Goal: Transaction & Acquisition: Purchase product/service

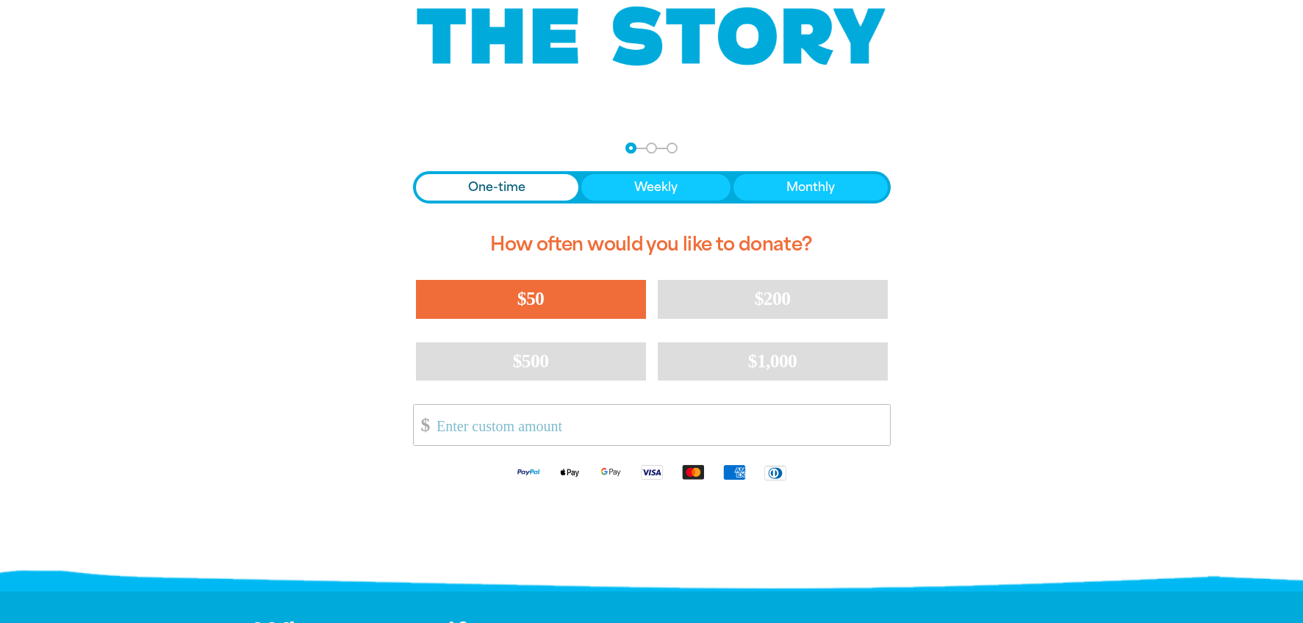
scroll to position [196, 0]
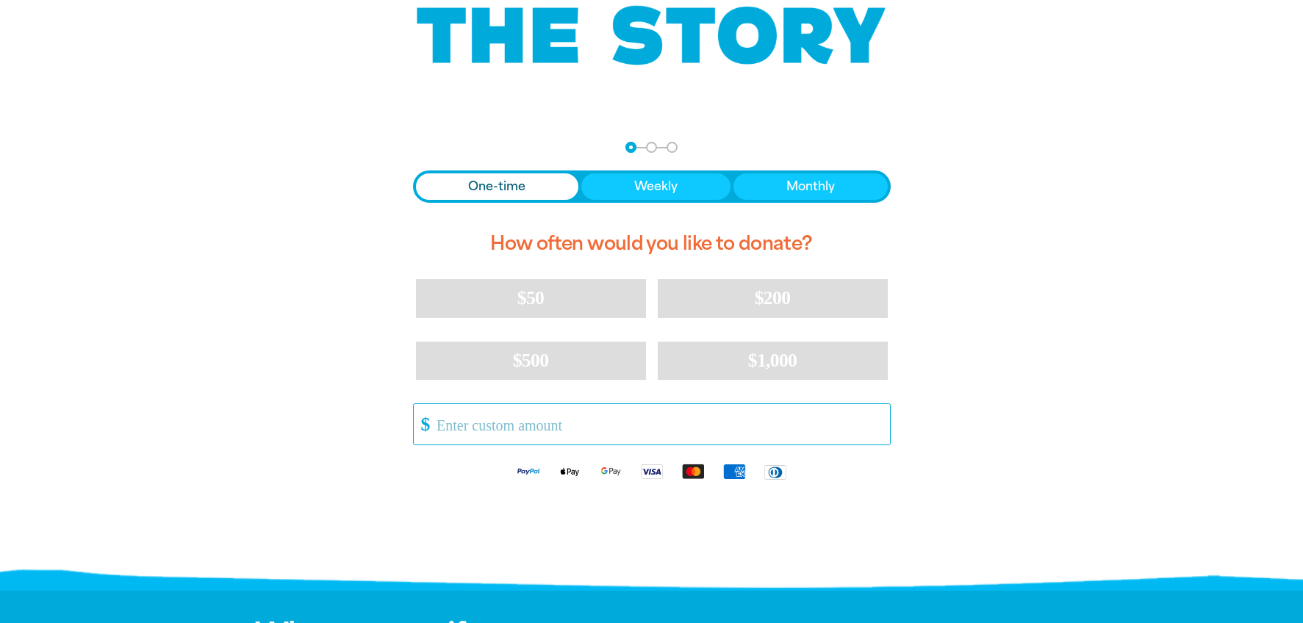
click at [535, 426] on input "Other Amount" at bounding box center [657, 424] width 463 height 40
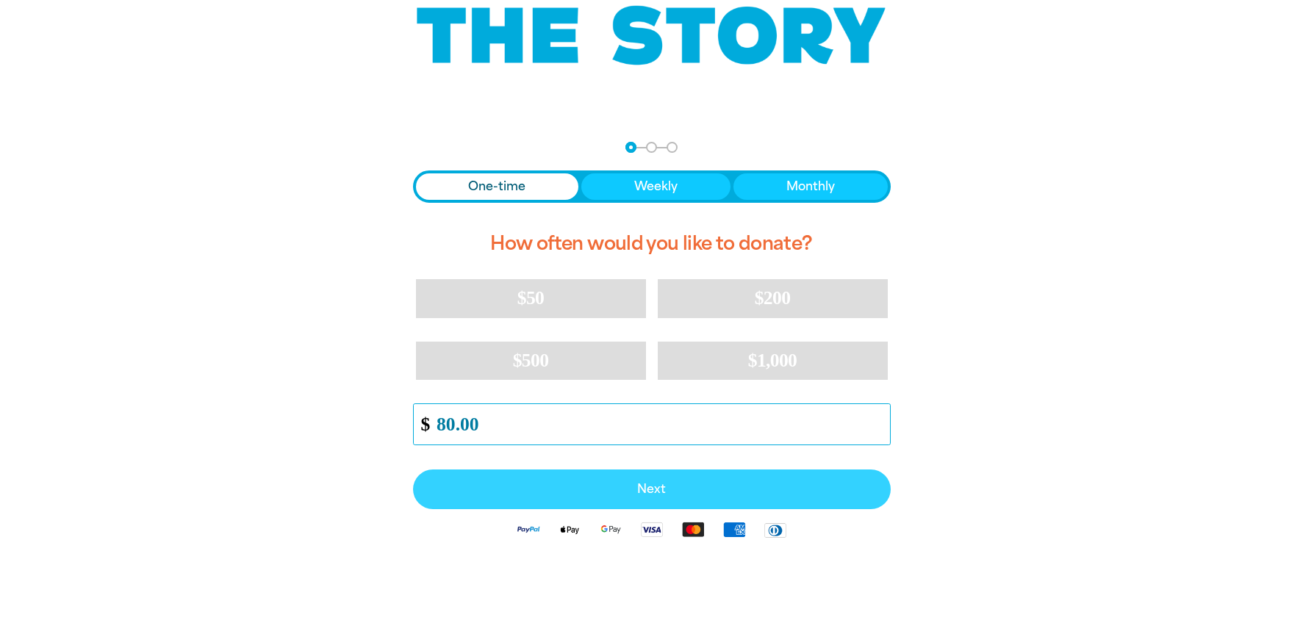
type input "80.00"
click at [646, 484] on span "Next" at bounding box center [651, 490] width 445 height 12
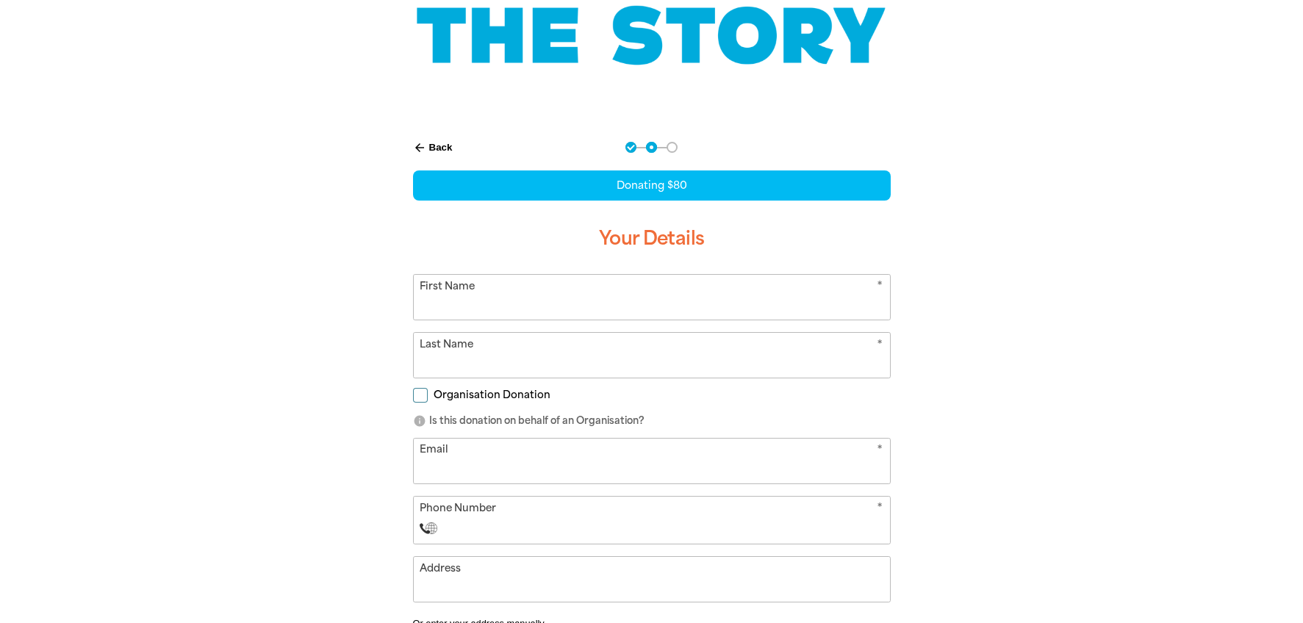
click at [715, 304] on input "First Name" at bounding box center [652, 297] width 476 height 45
type input "Miffy"
click at [560, 358] on input "Last Name" at bounding box center [652, 355] width 476 height 45
type input "[PERSON_NAME]"
click at [512, 464] on input "Email" at bounding box center [652, 461] width 476 height 45
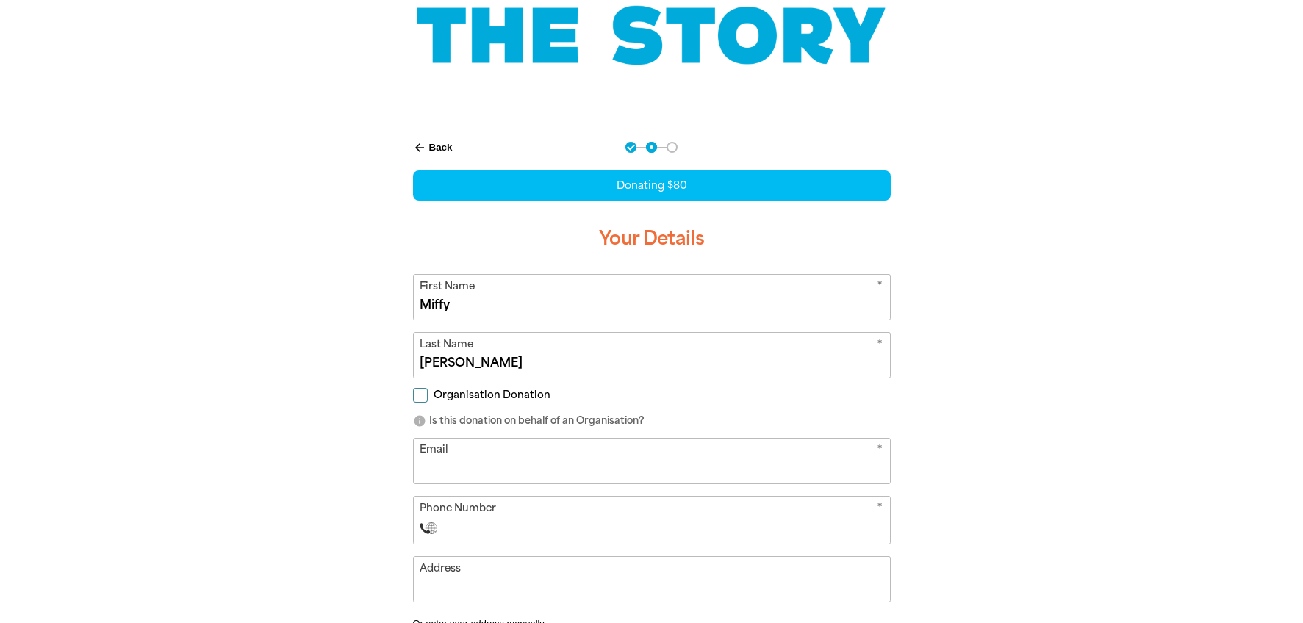
type input "[EMAIL_ADDRESS][DOMAIN_NAME]"
click at [464, 525] on input "Phone Number" at bounding box center [666, 529] width 434 height 18
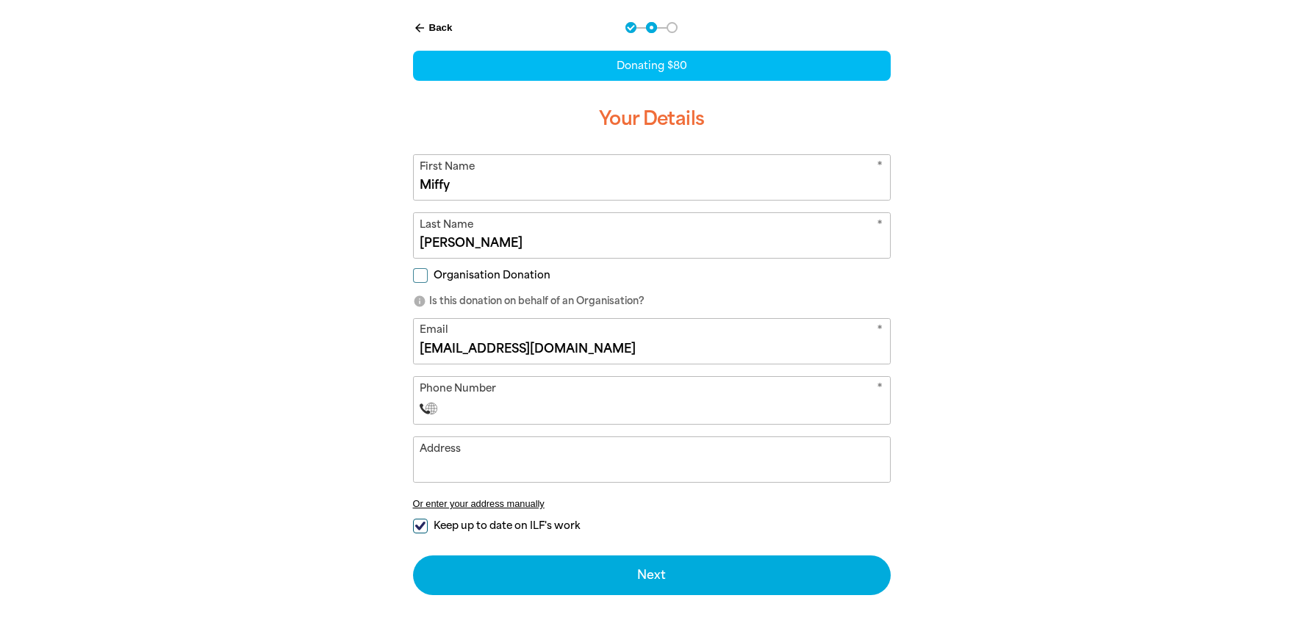
scroll to position [406, 0]
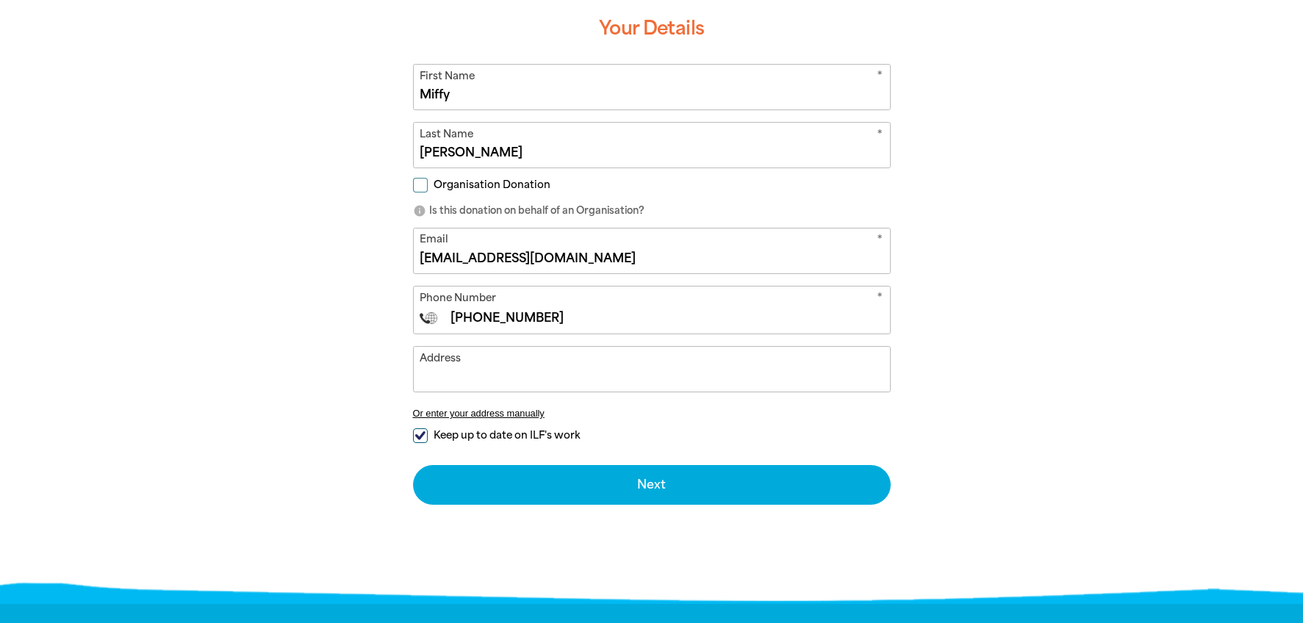
type input "[PHONE_NUMBER]"
click at [514, 373] on input "Address" at bounding box center [652, 369] width 476 height 45
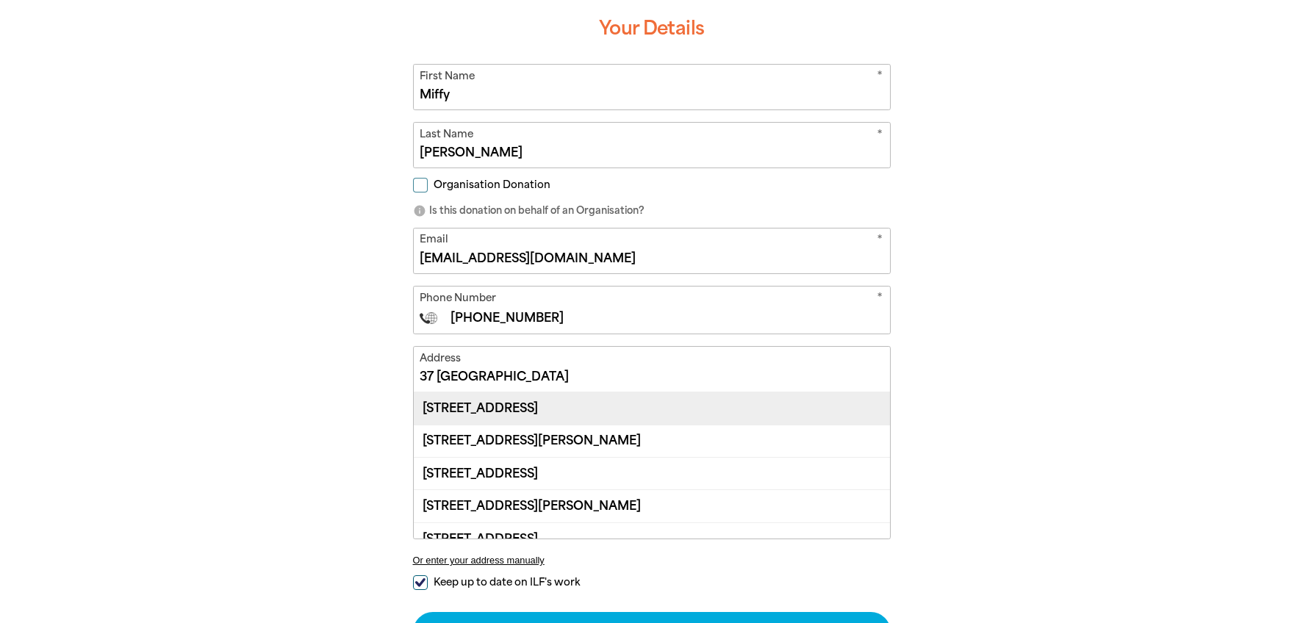
click at [541, 414] on div "[STREET_ADDRESS]" at bounding box center [652, 408] width 476 height 32
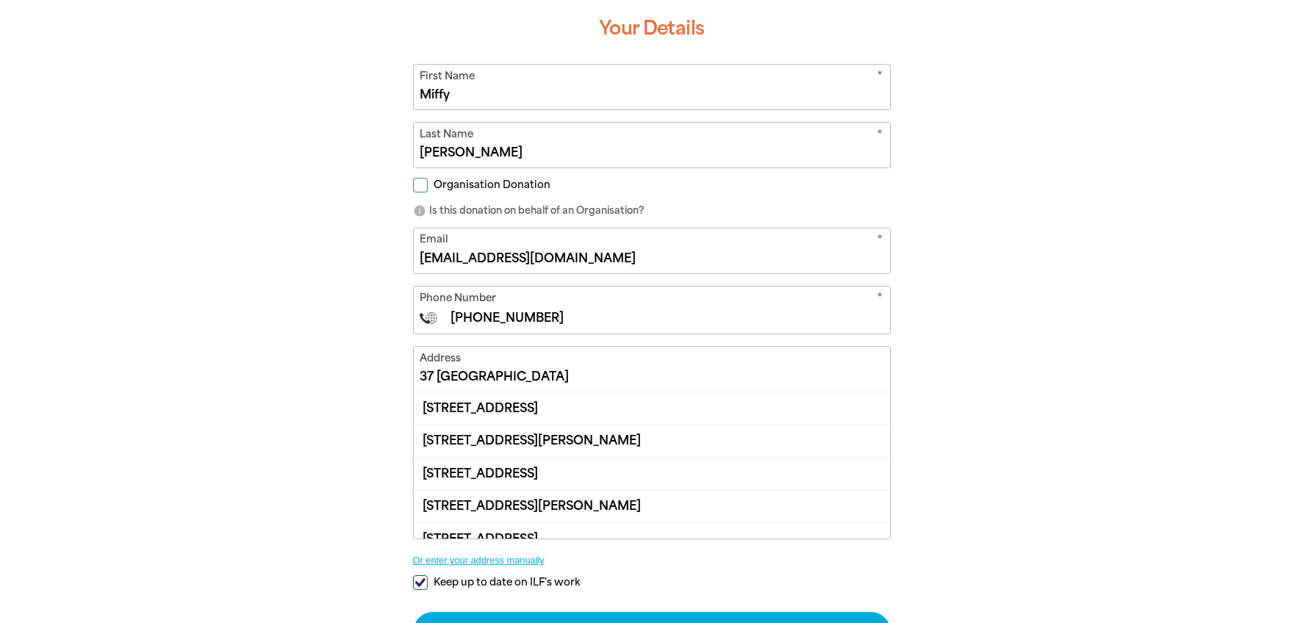
type input "[STREET_ADDRESS]"
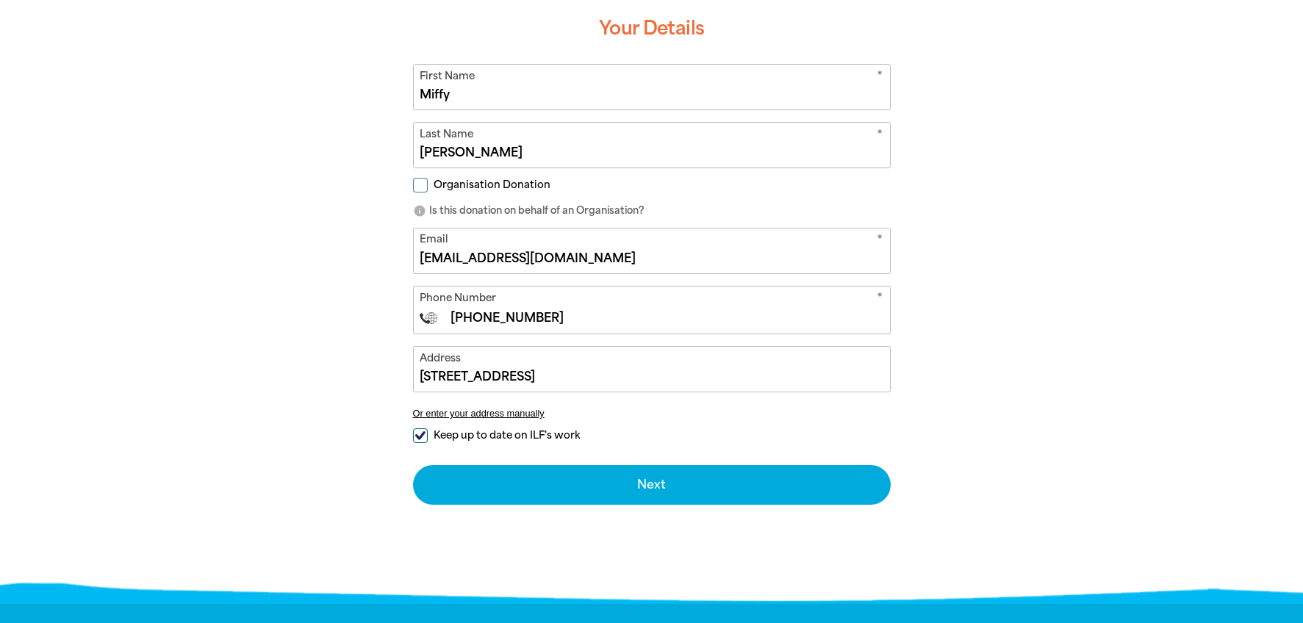
click at [418, 436] on input "Keep up to date on ILF's work" at bounding box center [420, 435] width 15 height 15
checkbox input "false"
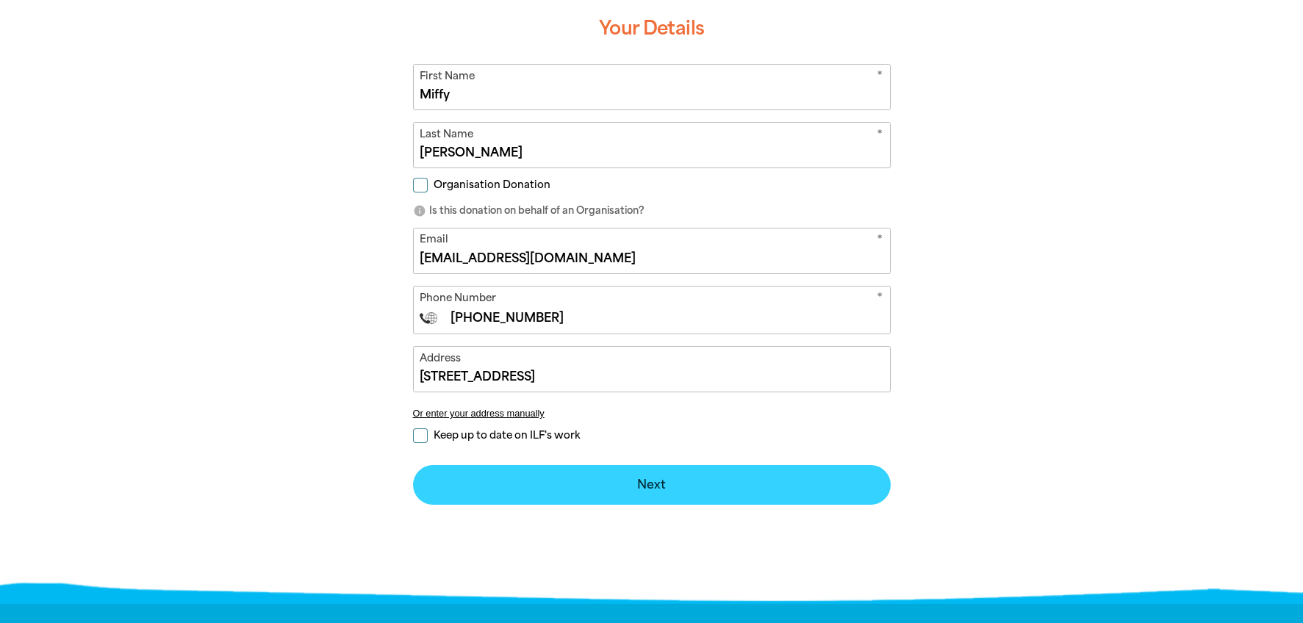
click at [657, 481] on button "Next chevron_right" at bounding box center [652, 485] width 478 height 40
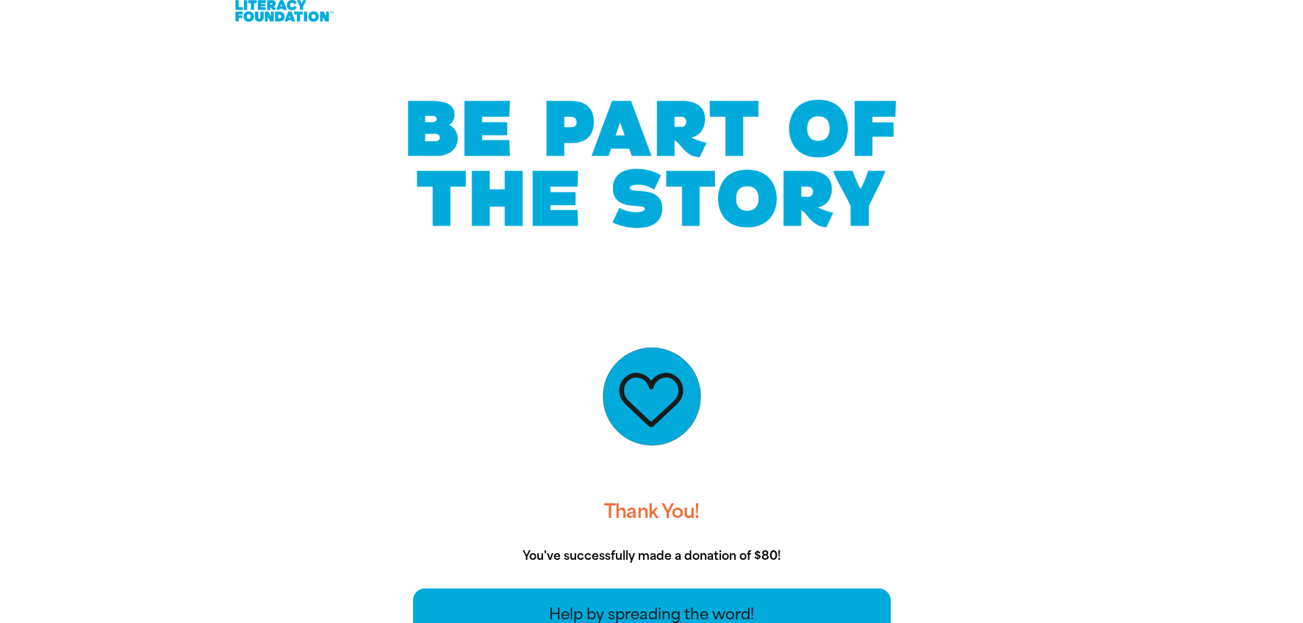
scroll to position [34, 0]
